Goal: Task Accomplishment & Management: Complete application form

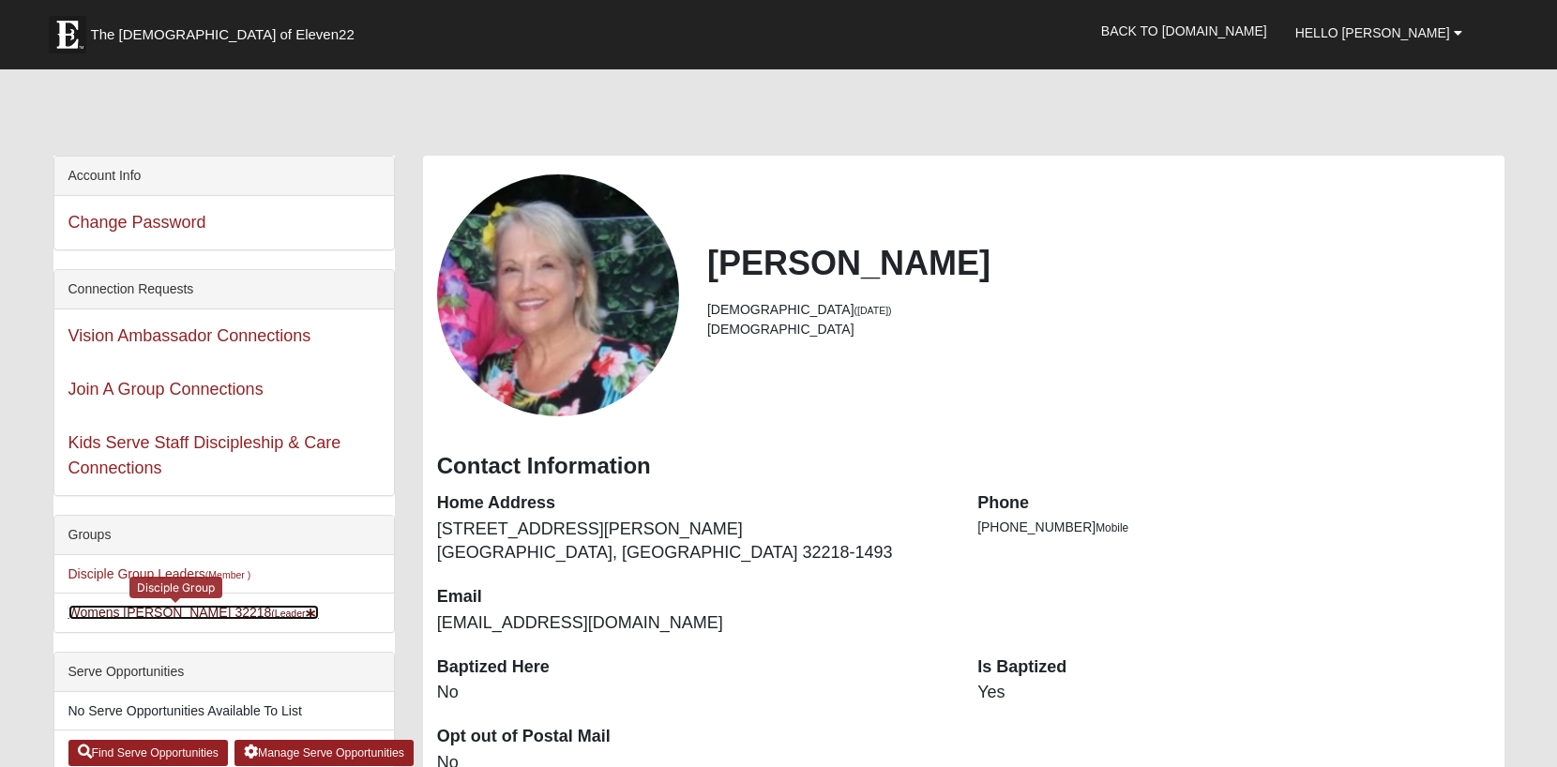
click at [201, 609] on link "Womens Grissinger 32218 (Leader )" at bounding box center [193, 612] width 251 height 15
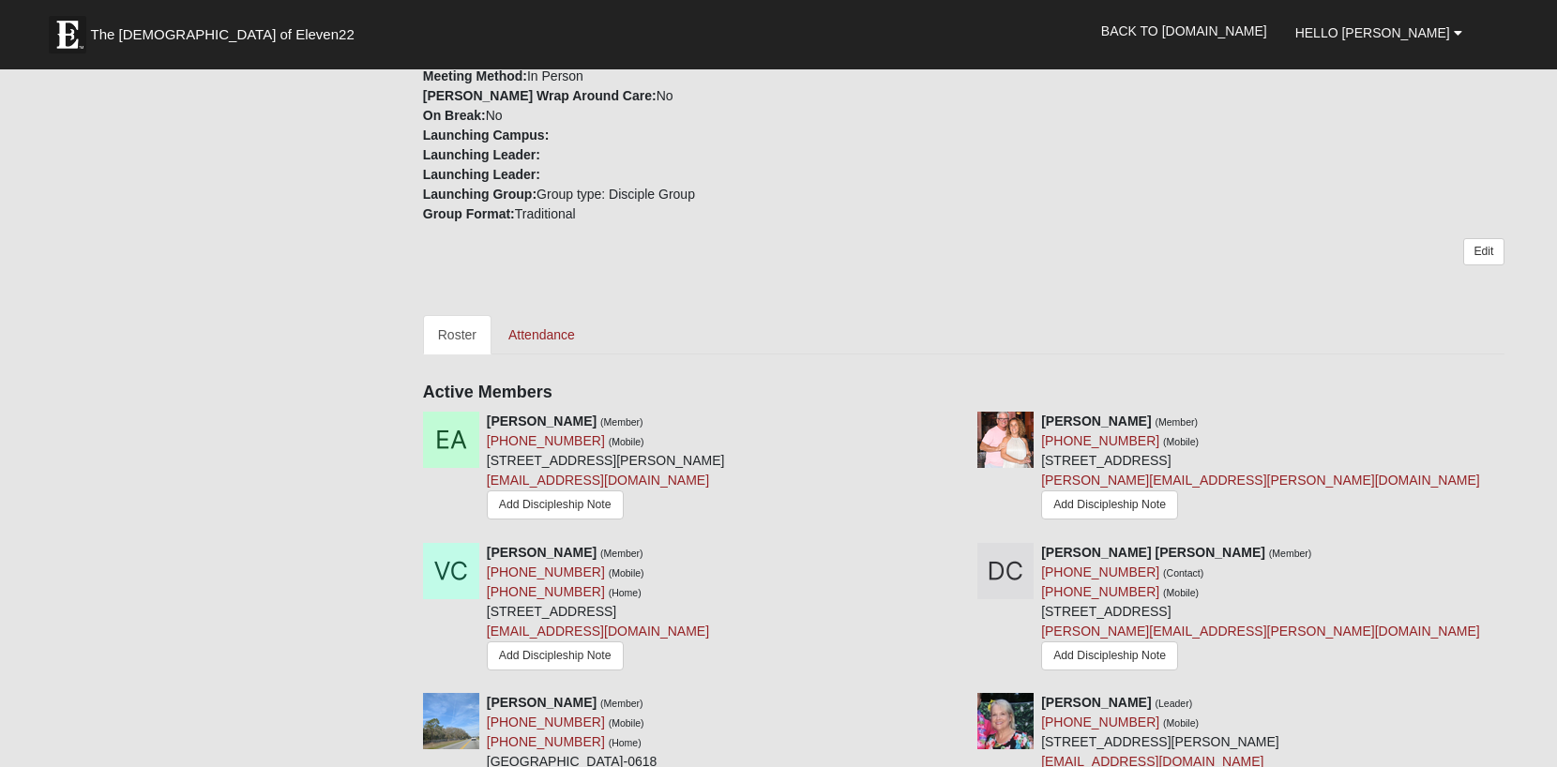
scroll to position [562, 0]
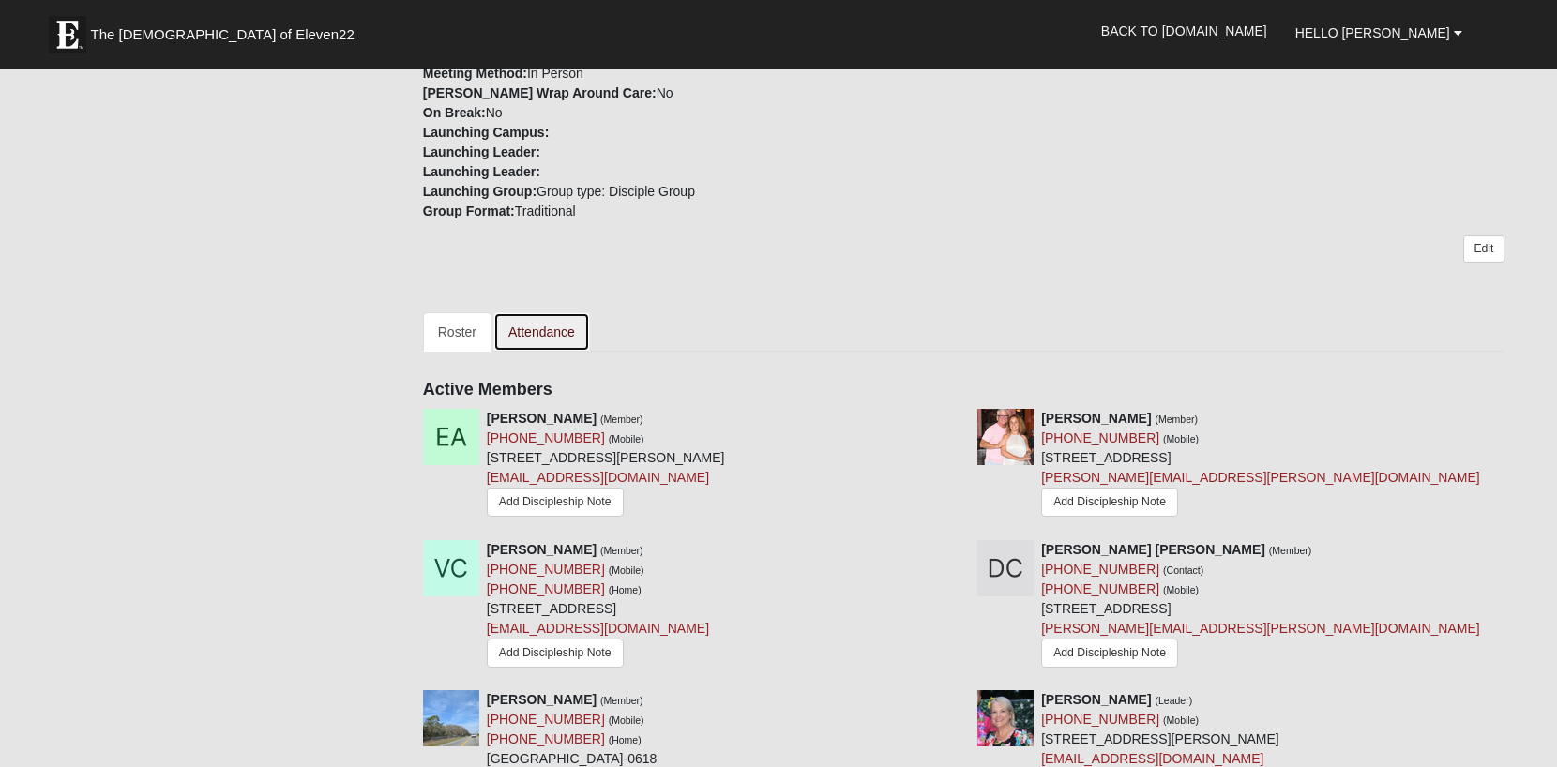
click at [541, 325] on link "Attendance" at bounding box center [541, 331] width 97 height 39
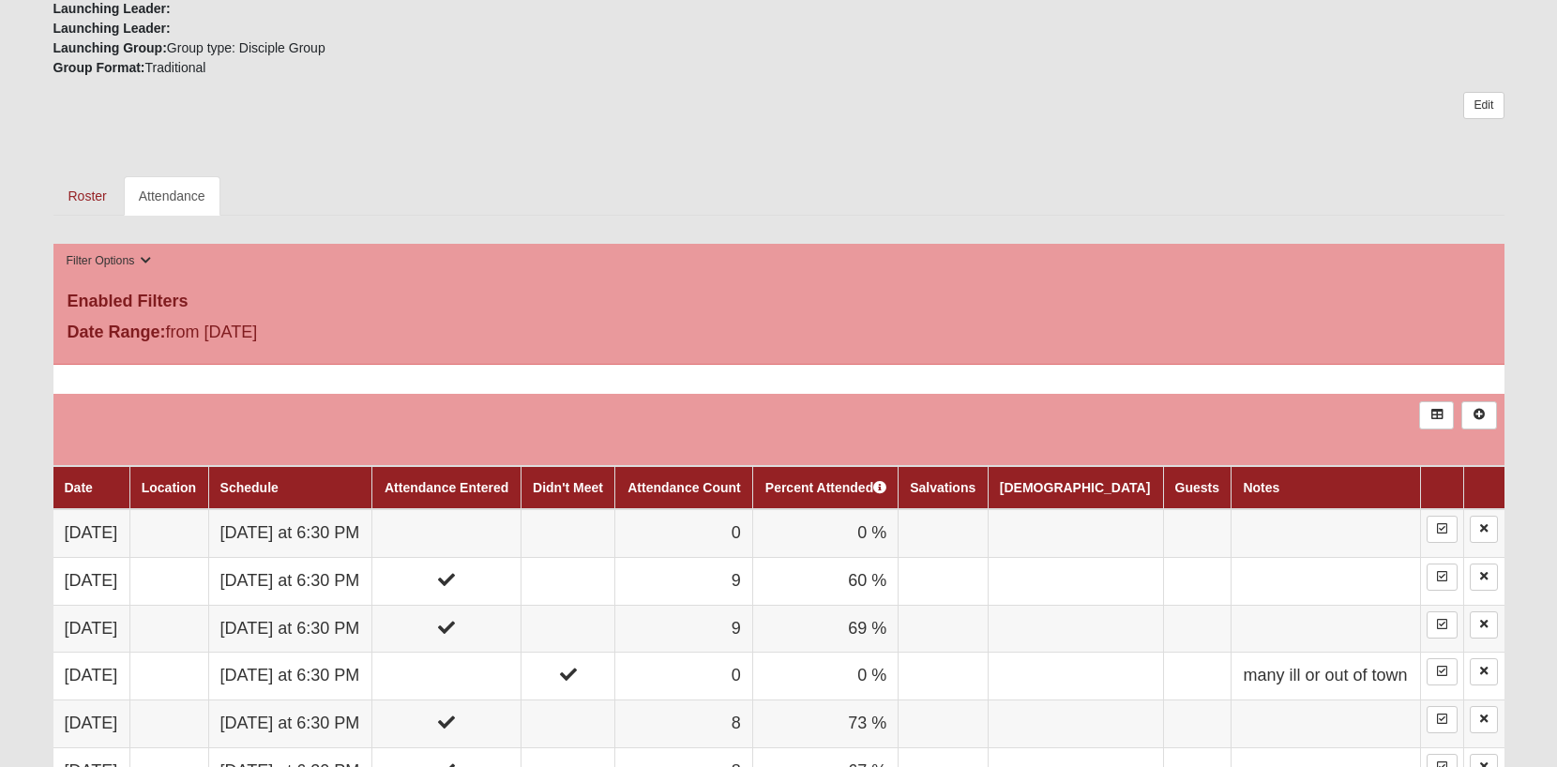
scroll to position [702, 0]
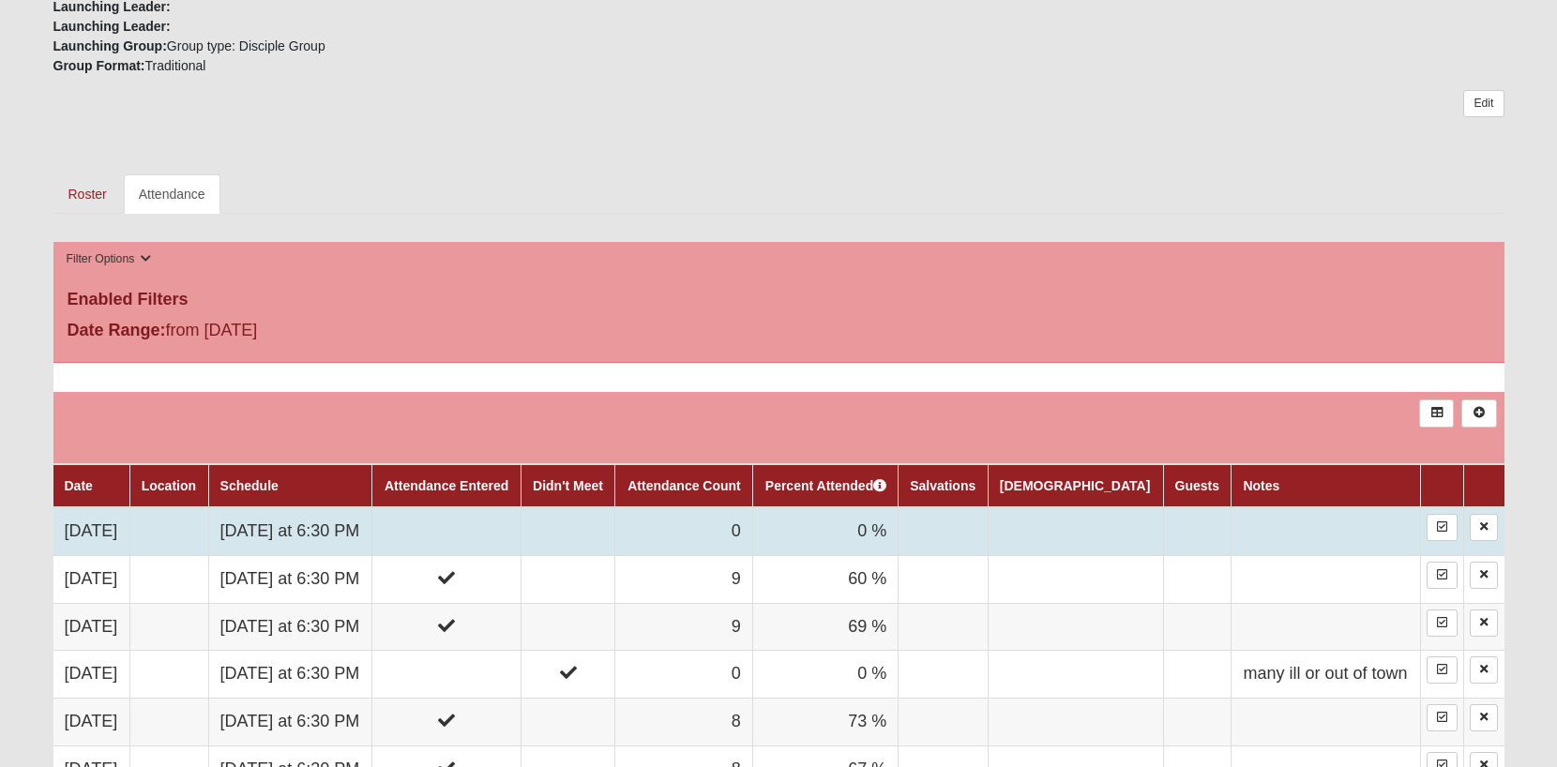
click at [521, 532] on td at bounding box center [446, 531] width 148 height 48
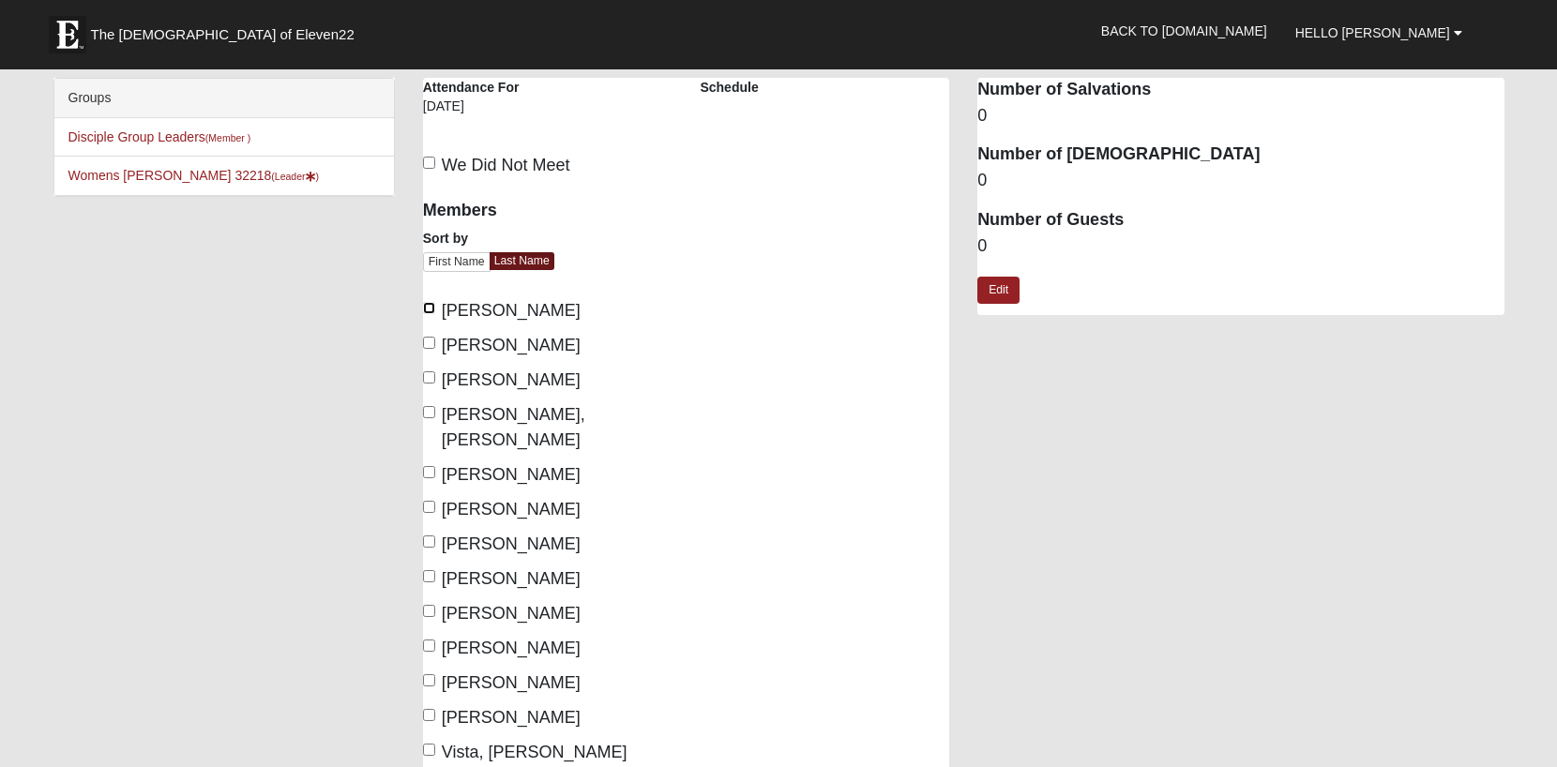
click at [429, 303] on input "[PERSON_NAME]" at bounding box center [429, 308] width 12 height 12
checkbox input "true"
click at [435, 334] on label "[PERSON_NAME]" at bounding box center [502, 345] width 158 height 25
click at [435, 337] on input "[PERSON_NAME]" at bounding box center [429, 343] width 12 height 12
checkbox input "true"
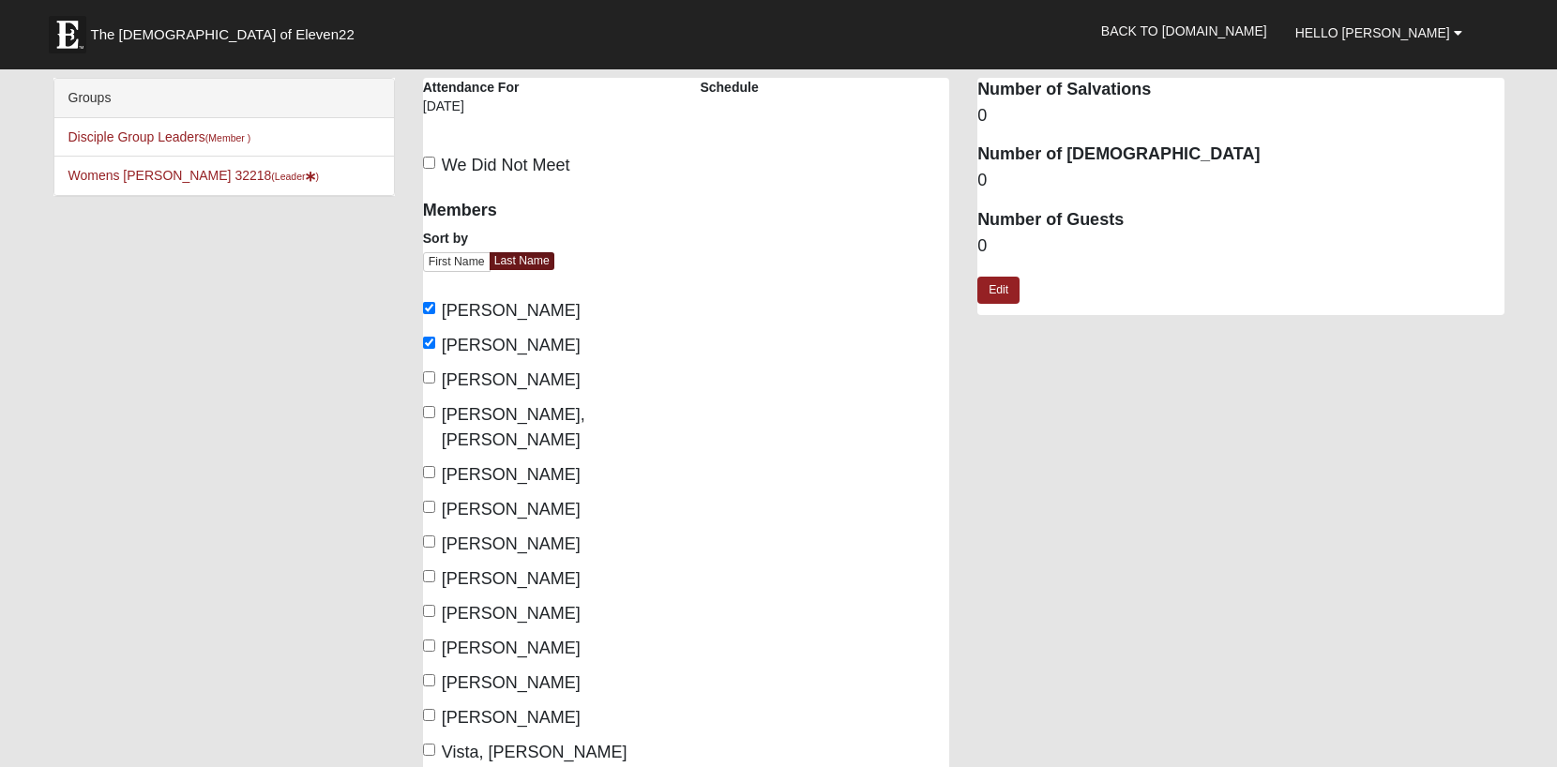
click at [435, 409] on label "Curt, Debora" at bounding box center [547, 427] width 249 height 51
click at [435, 409] on input "Curt, Debora" at bounding box center [429, 412] width 12 height 12
checkbox input "true"
click at [436, 468] on div "Members Sort by First Name Last Name Arola, Elianna Chadwell, Susan Cook, Vivia…" at bounding box center [547, 511] width 249 height 647
click at [437, 497] on label "Grissinger, Karen" at bounding box center [502, 509] width 158 height 25
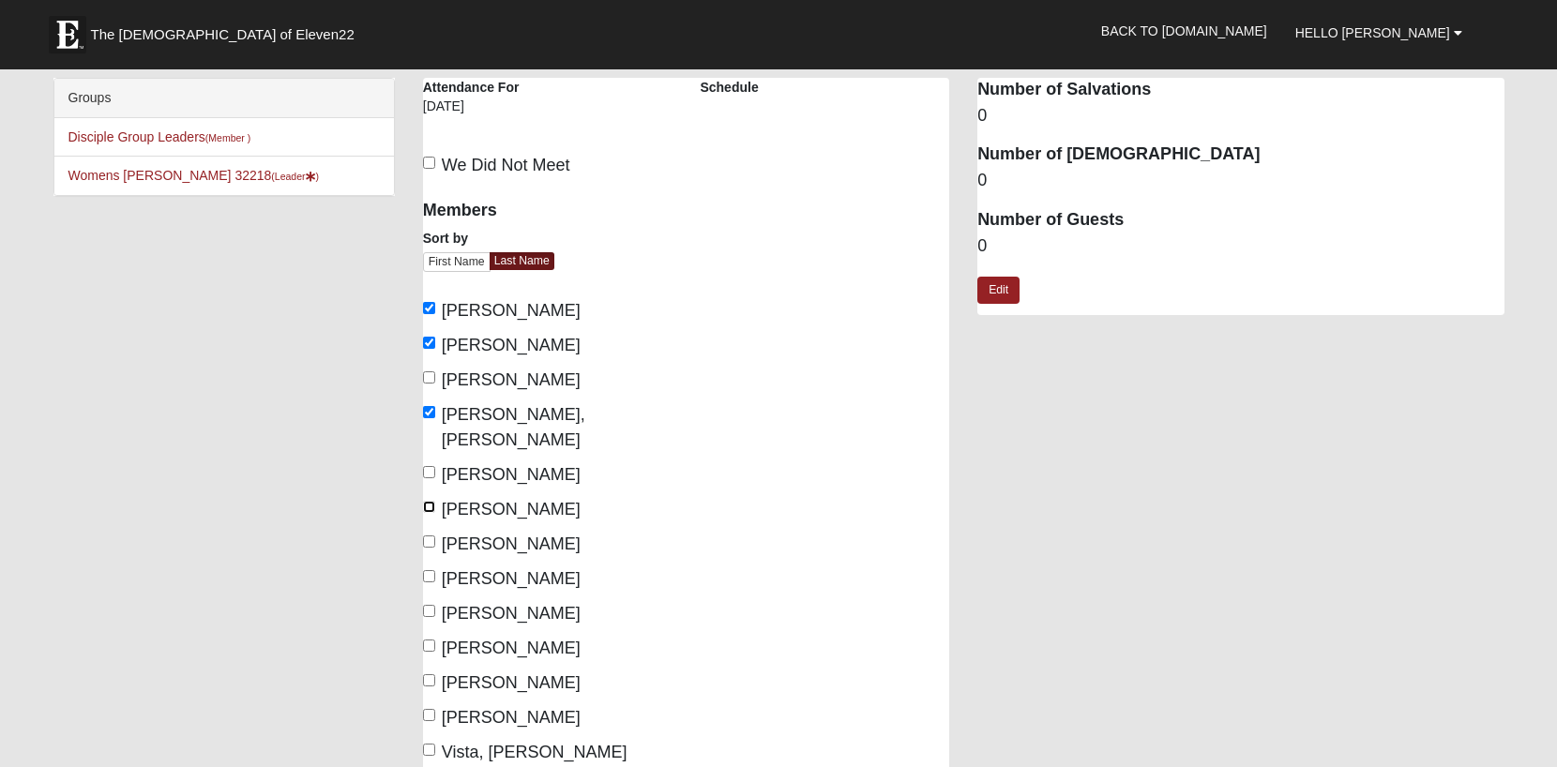
click at [435, 501] on input "Grissinger, Karen" at bounding box center [429, 507] width 12 height 12
checkbox input "true"
click at [437, 566] on label "Loveless, Tara" at bounding box center [502, 578] width 158 height 25
click at [435, 570] on input "Loveless, Tara" at bounding box center [429, 576] width 12 height 12
checkbox input "true"
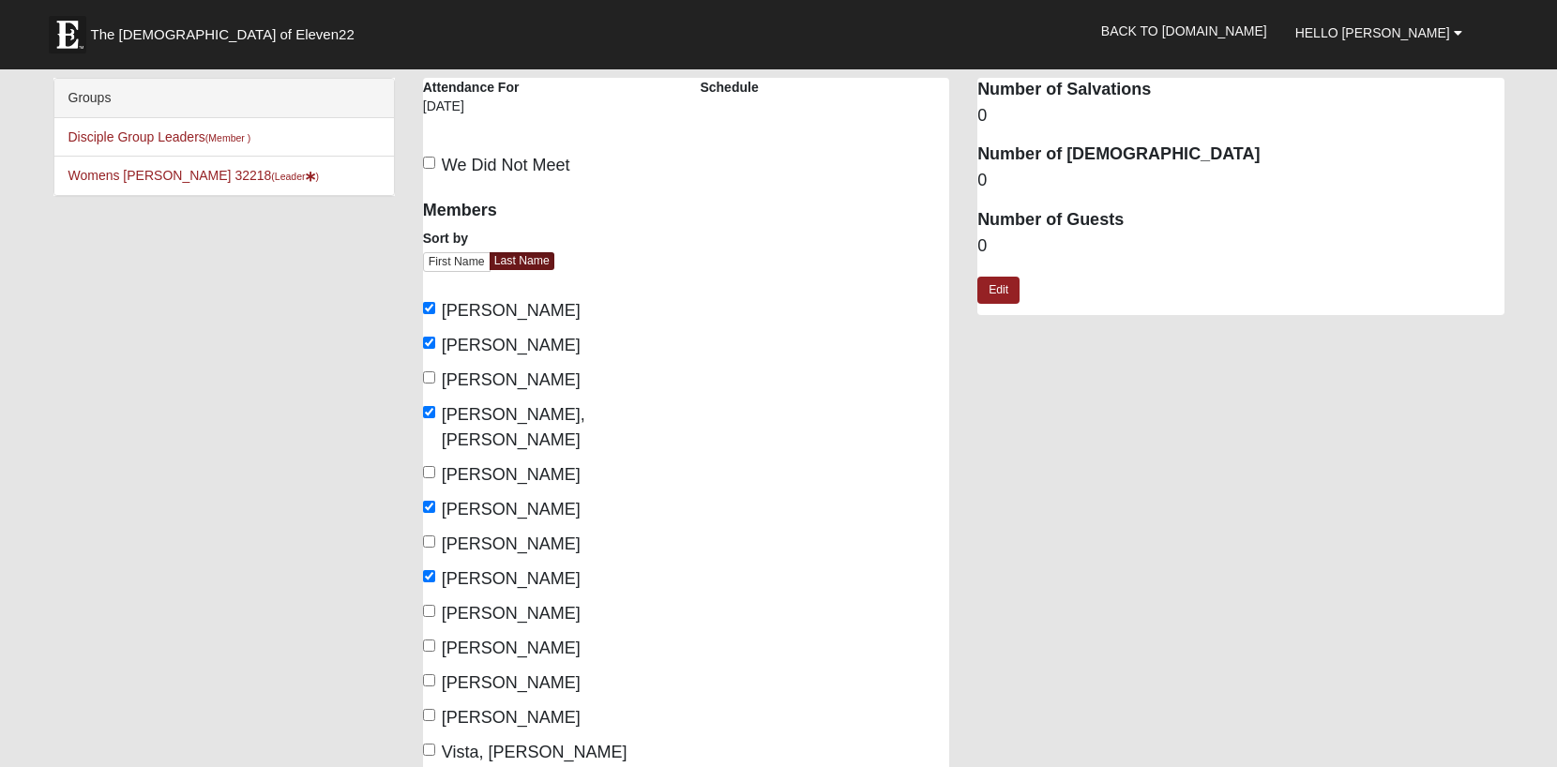
click at [434, 601] on label "Porter-Gaitan, Lynne" at bounding box center [502, 613] width 158 height 25
click at [434, 605] on input "Porter-Gaitan, Lynne" at bounding box center [429, 611] width 12 height 12
checkbox input "true"
click at [432, 674] on input "Sturney, Dalia" at bounding box center [429, 680] width 12 height 12
checkbox input "true"
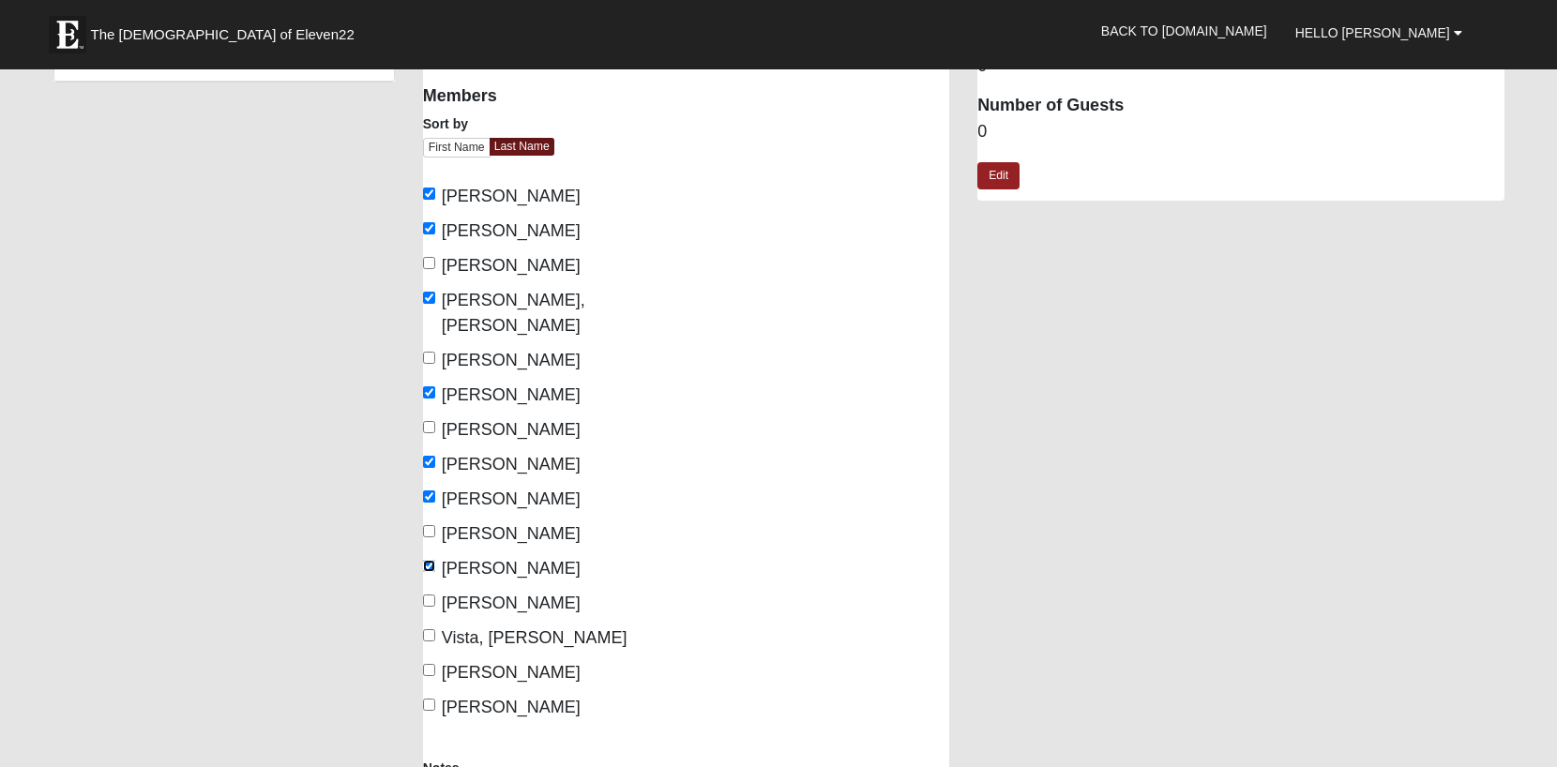
scroll to position [115, 0]
click at [431, 594] on input "[PERSON_NAME]" at bounding box center [429, 600] width 12 height 12
checkbox input "true"
click at [433, 628] on input "Vista, [PERSON_NAME]" at bounding box center [429, 634] width 12 height 12
checkbox input "true"
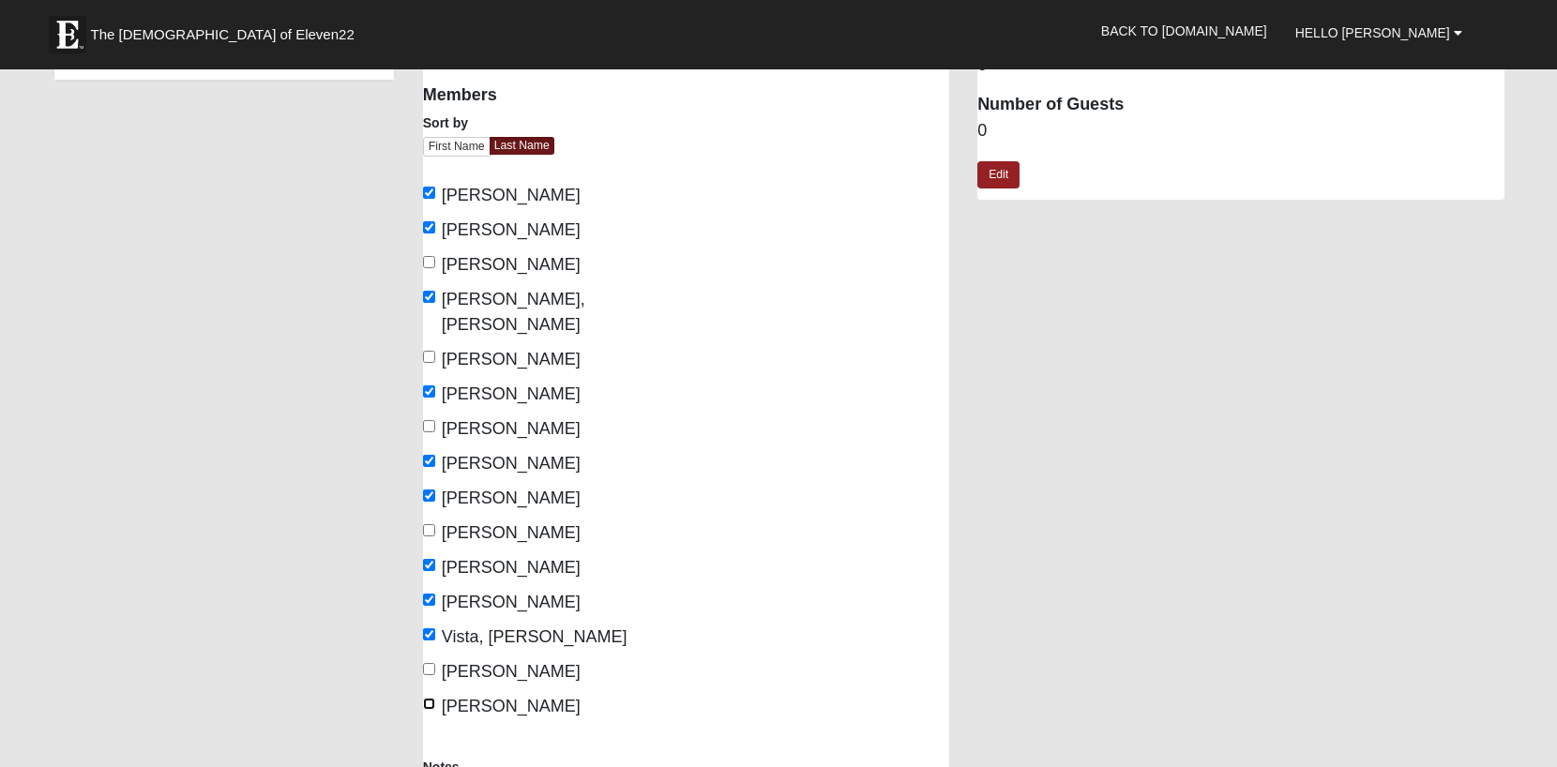
click at [430, 698] on input "[PERSON_NAME]" at bounding box center [429, 704] width 12 height 12
checkbox input "true"
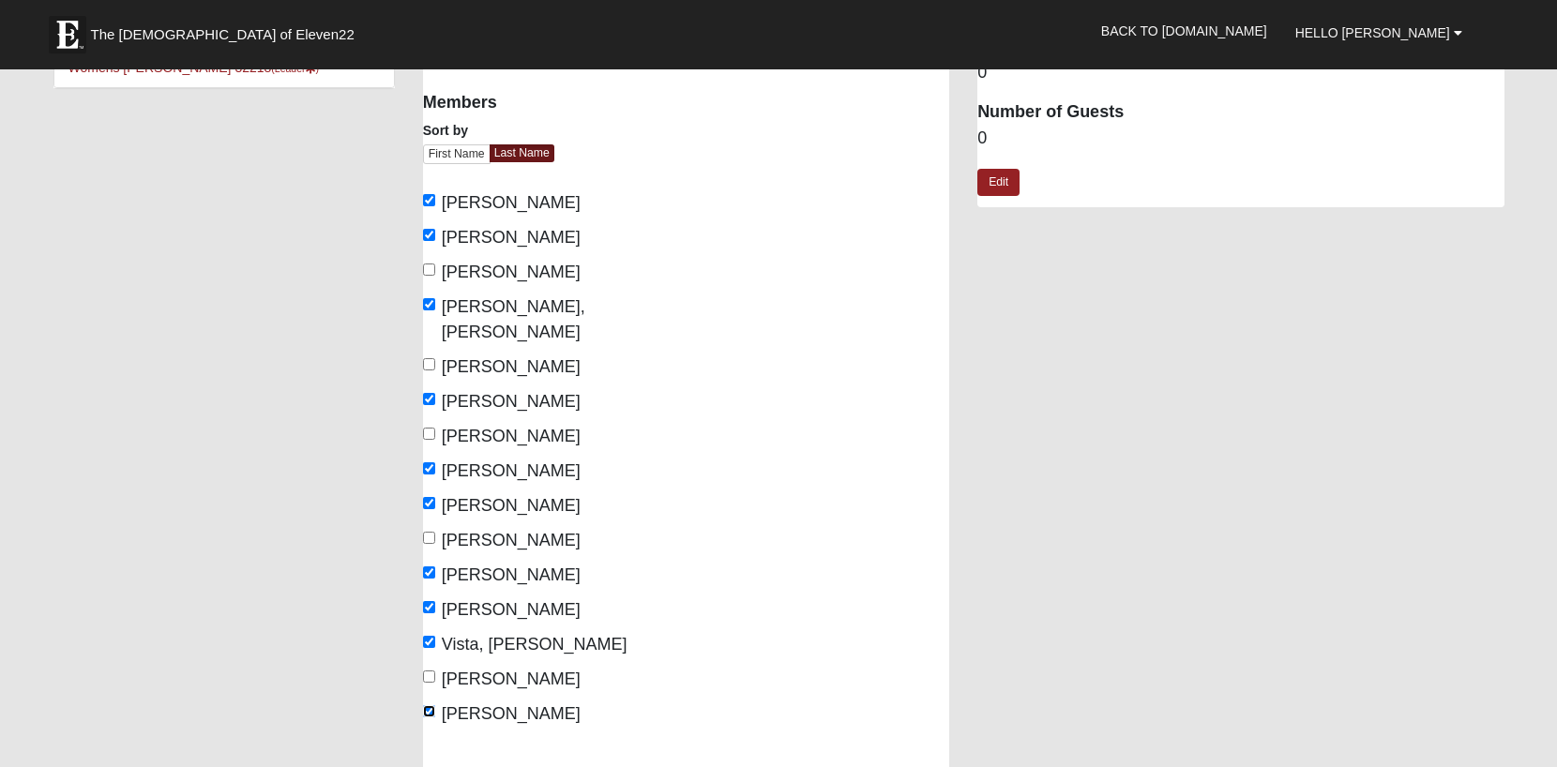
scroll to position [109, 0]
click at [999, 182] on link "Edit" at bounding box center [998, 181] width 42 height 27
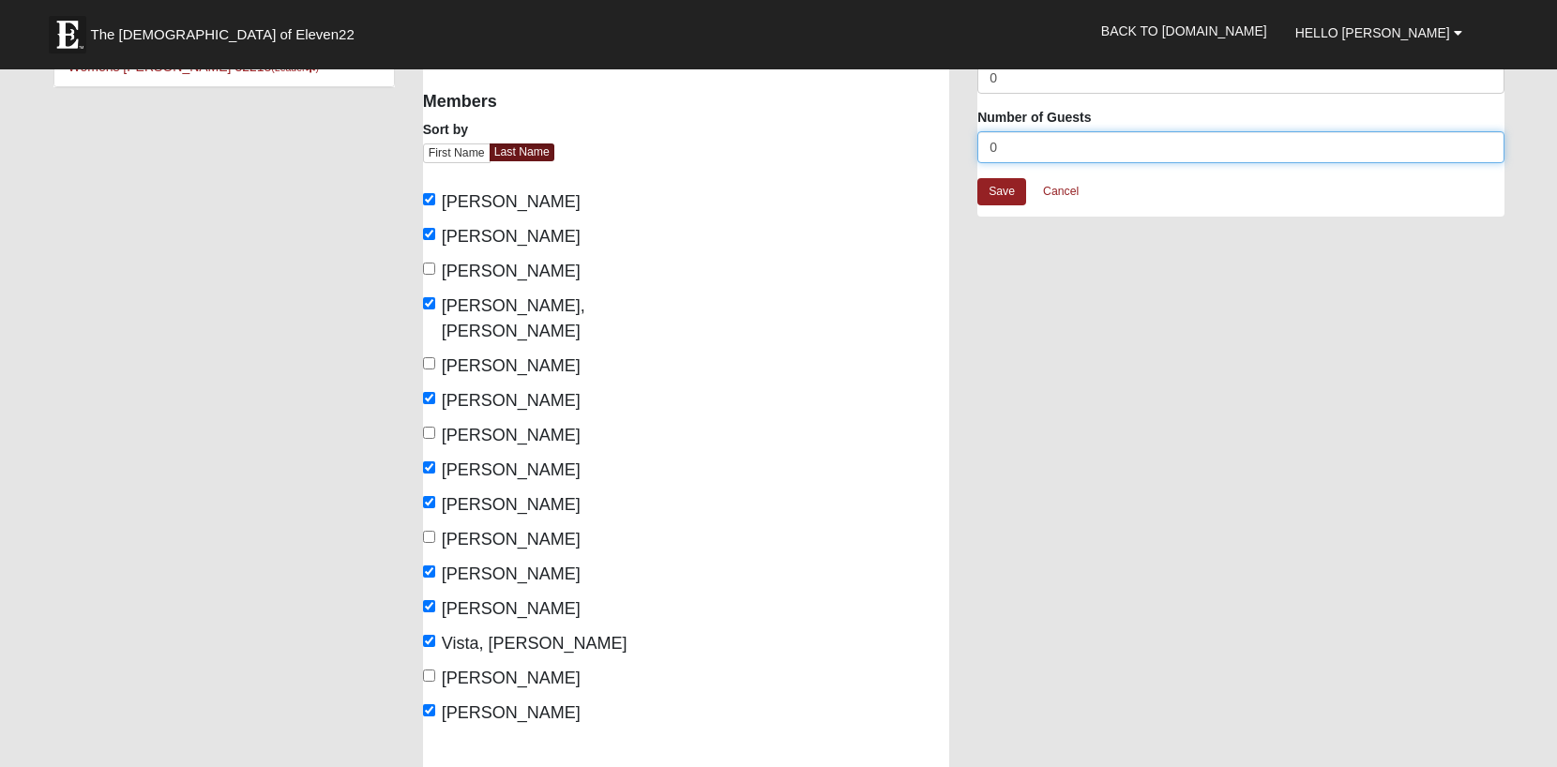
click at [1007, 147] on input "0" at bounding box center [1240, 147] width 526 height 32
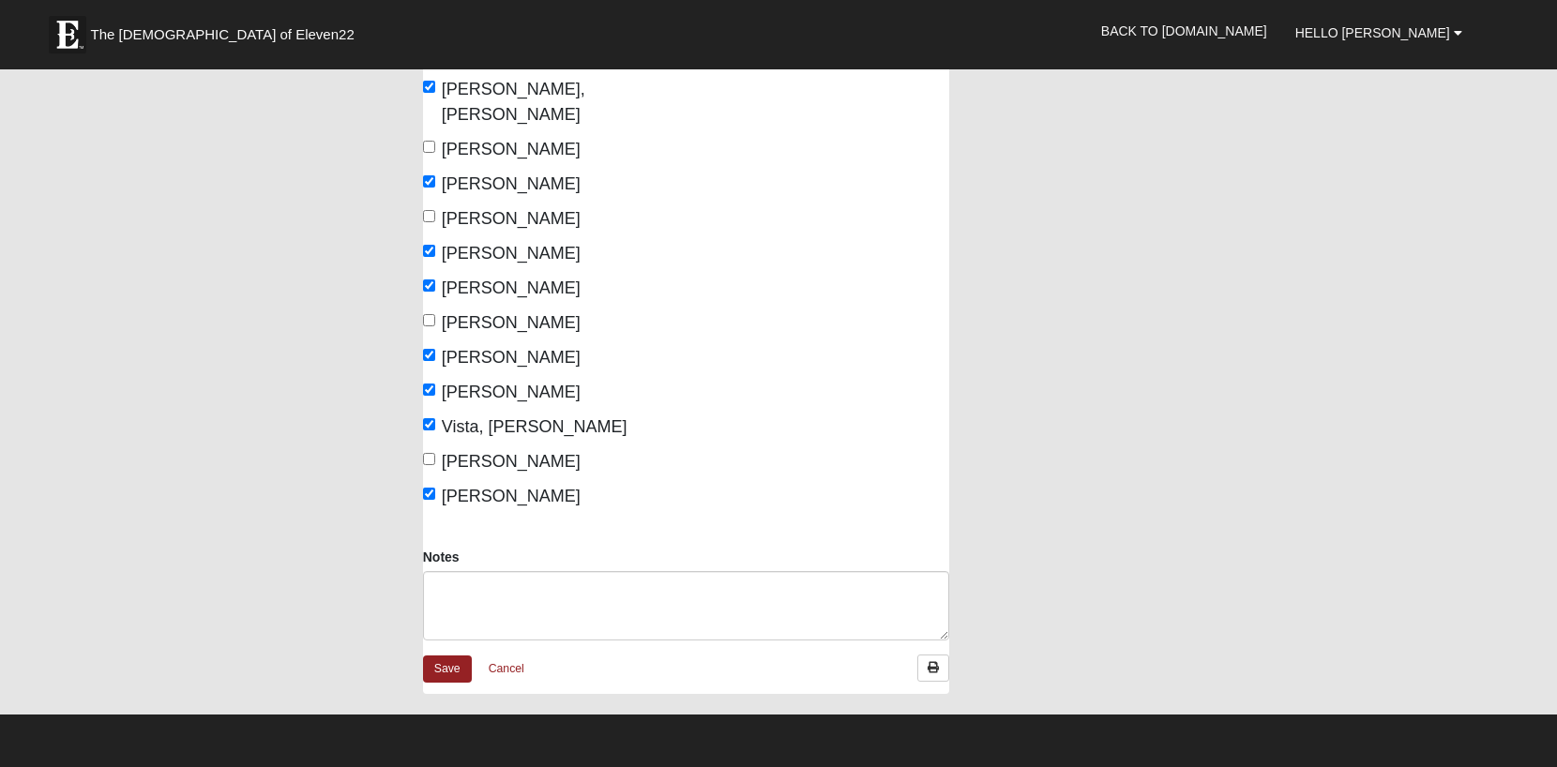
scroll to position [327, 0]
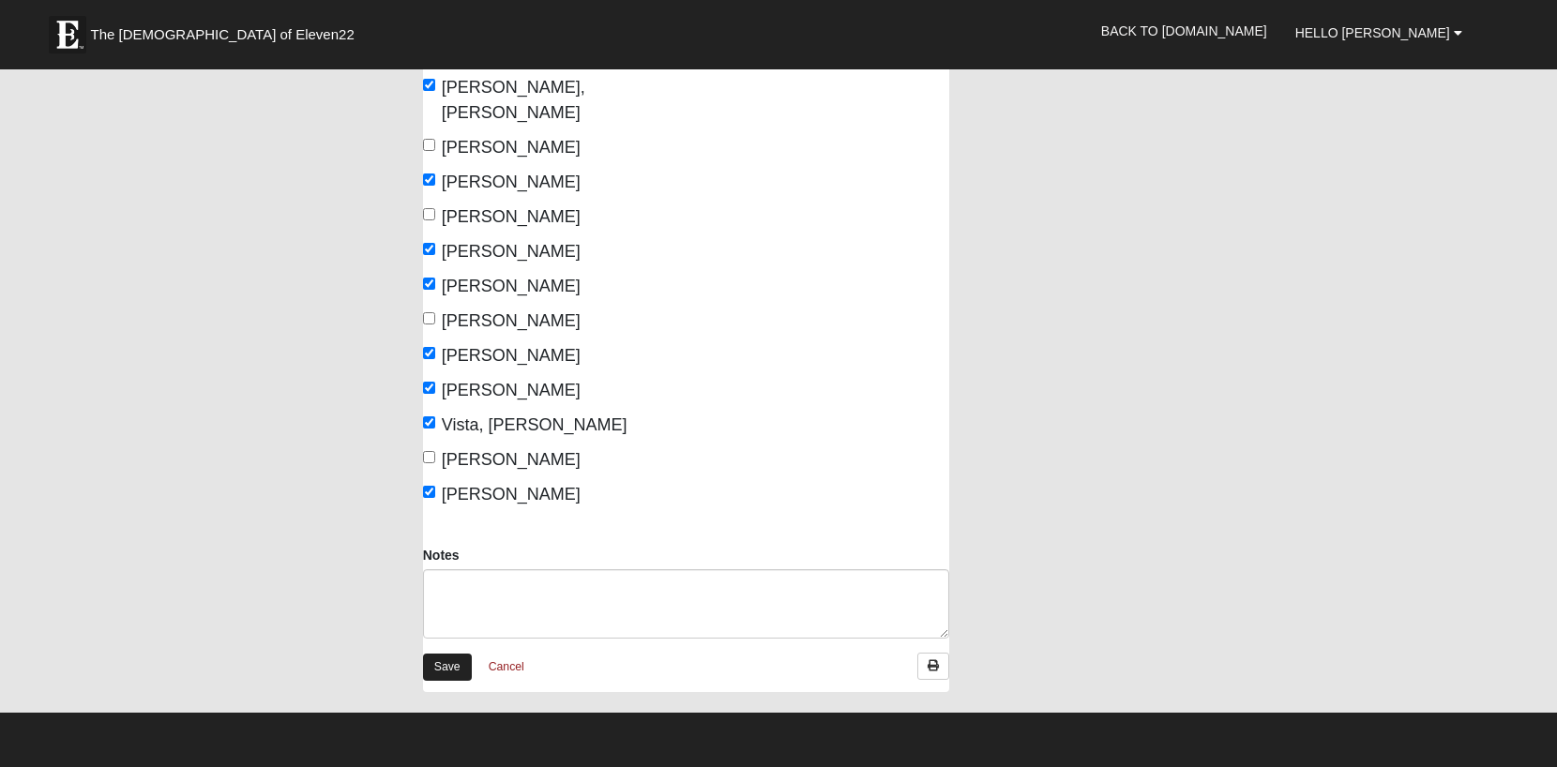
type input "1"
click at [454, 654] on link "Save" at bounding box center [447, 667] width 49 height 27
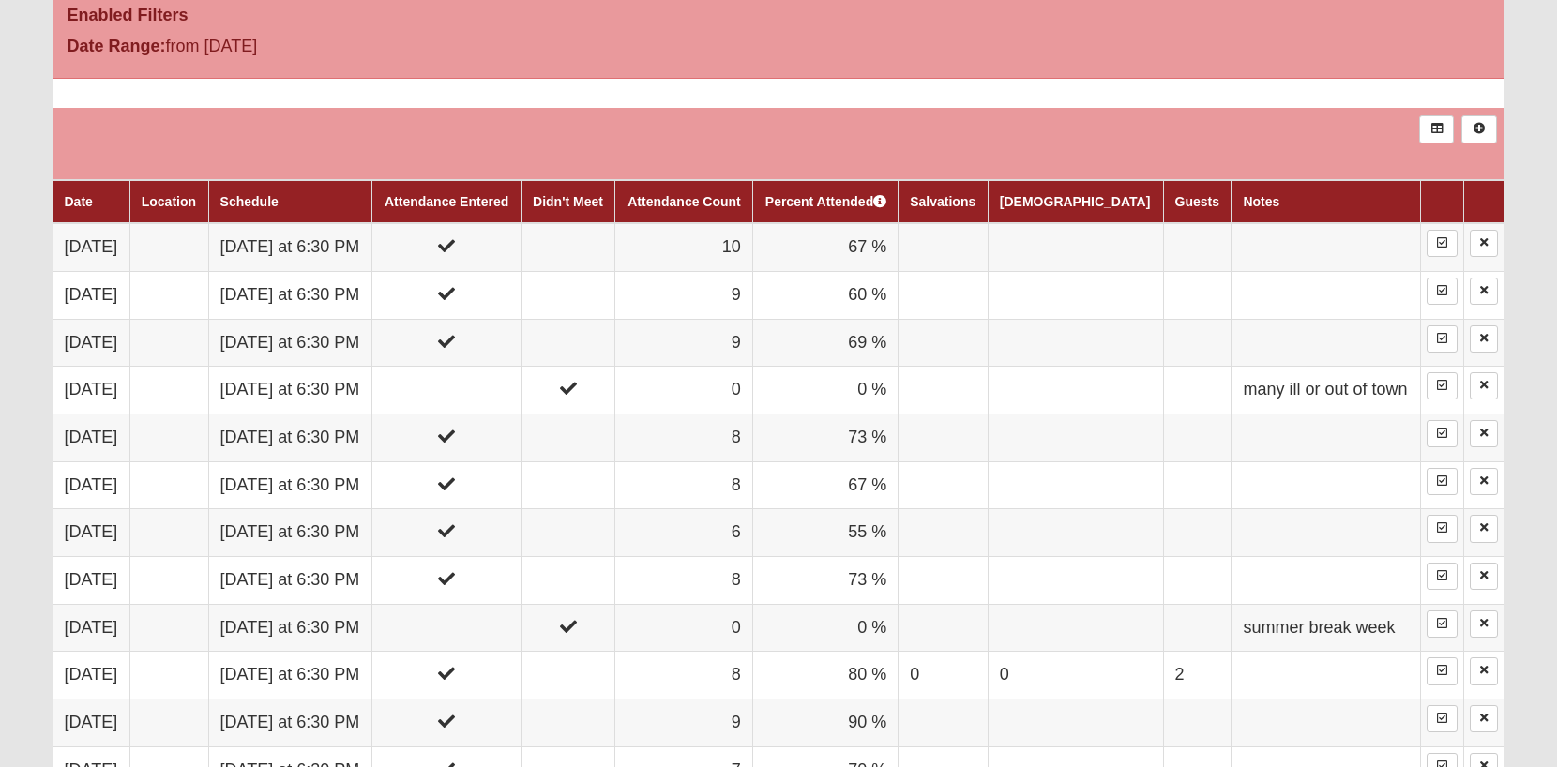
scroll to position [990, 0]
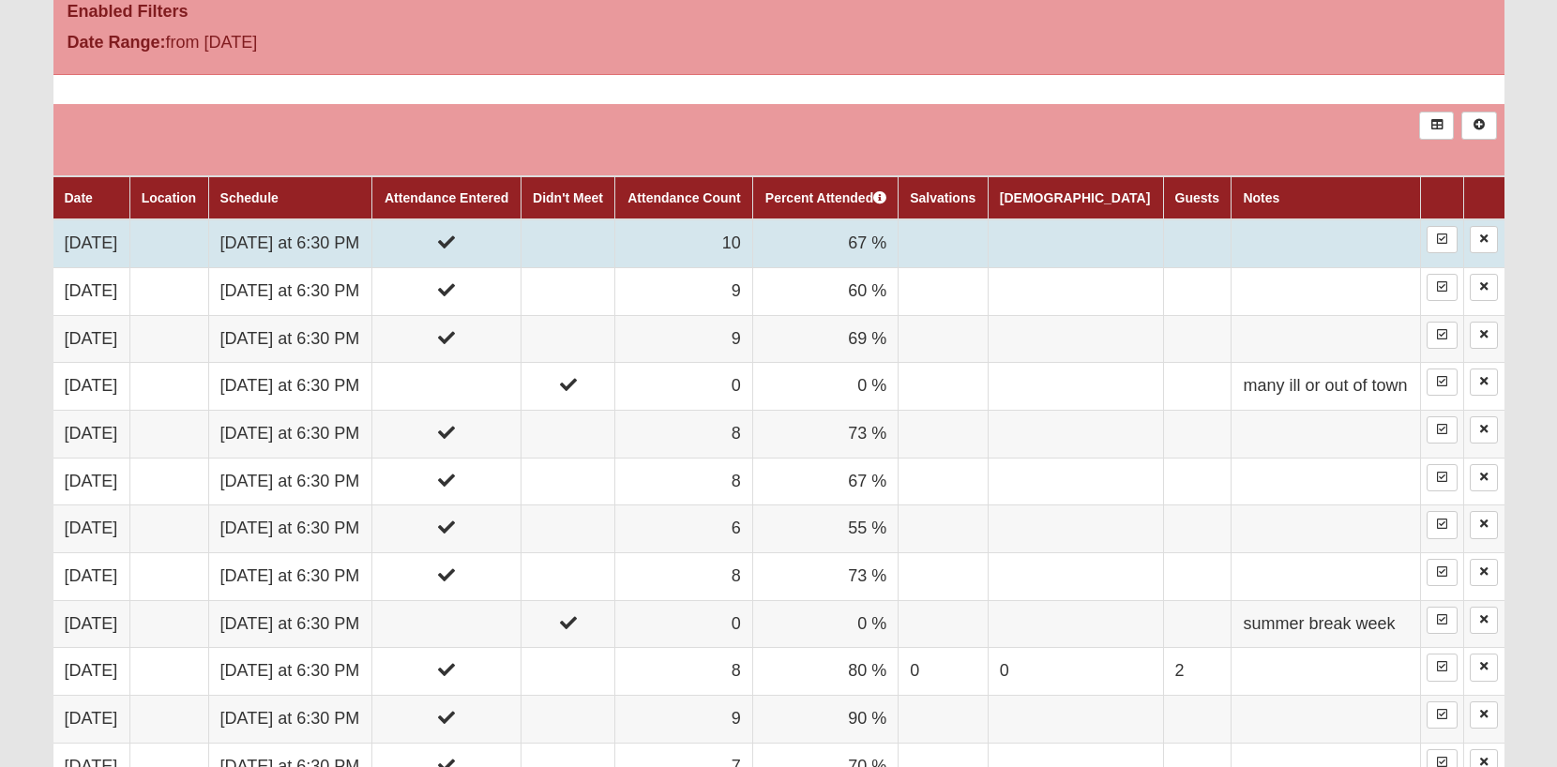
click at [521, 252] on td at bounding box center [446, 243] width 148 height 48
